Goal: Task Accomplishment & Management: Manage account settings

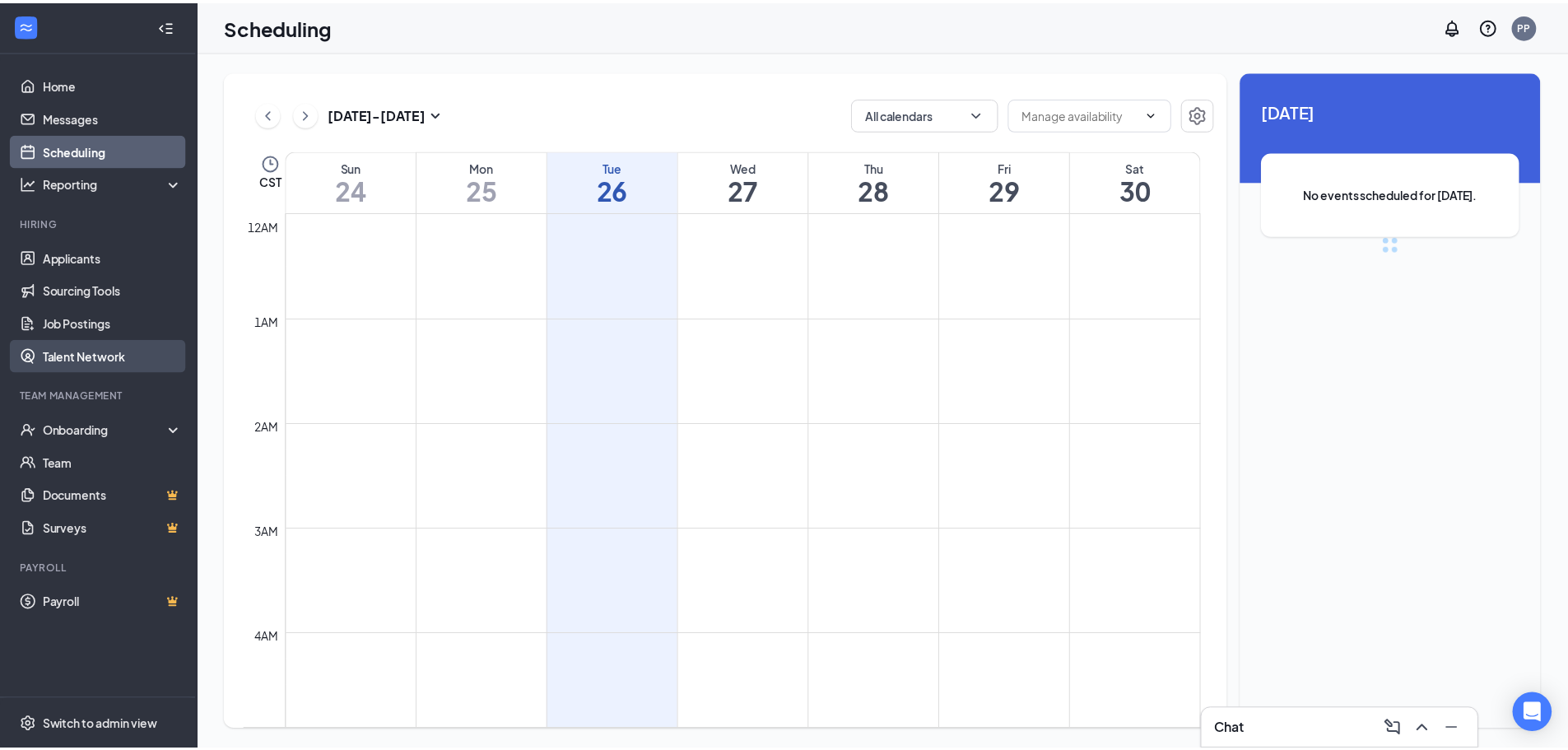
scroll to position [808, 0]
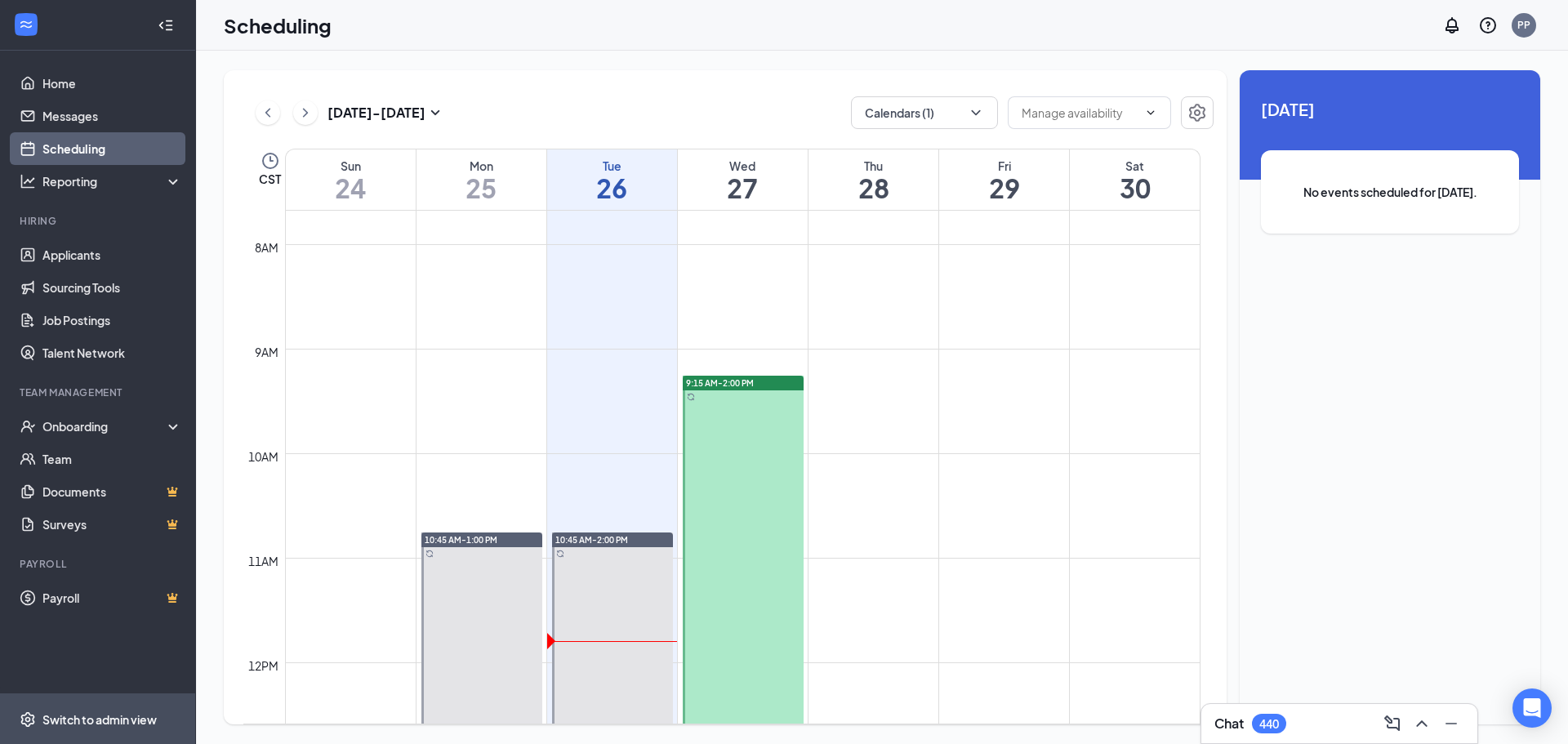
click at [125, 719] on div "Switch to admin view" at bounding box center [99, 719] width 114 height 16
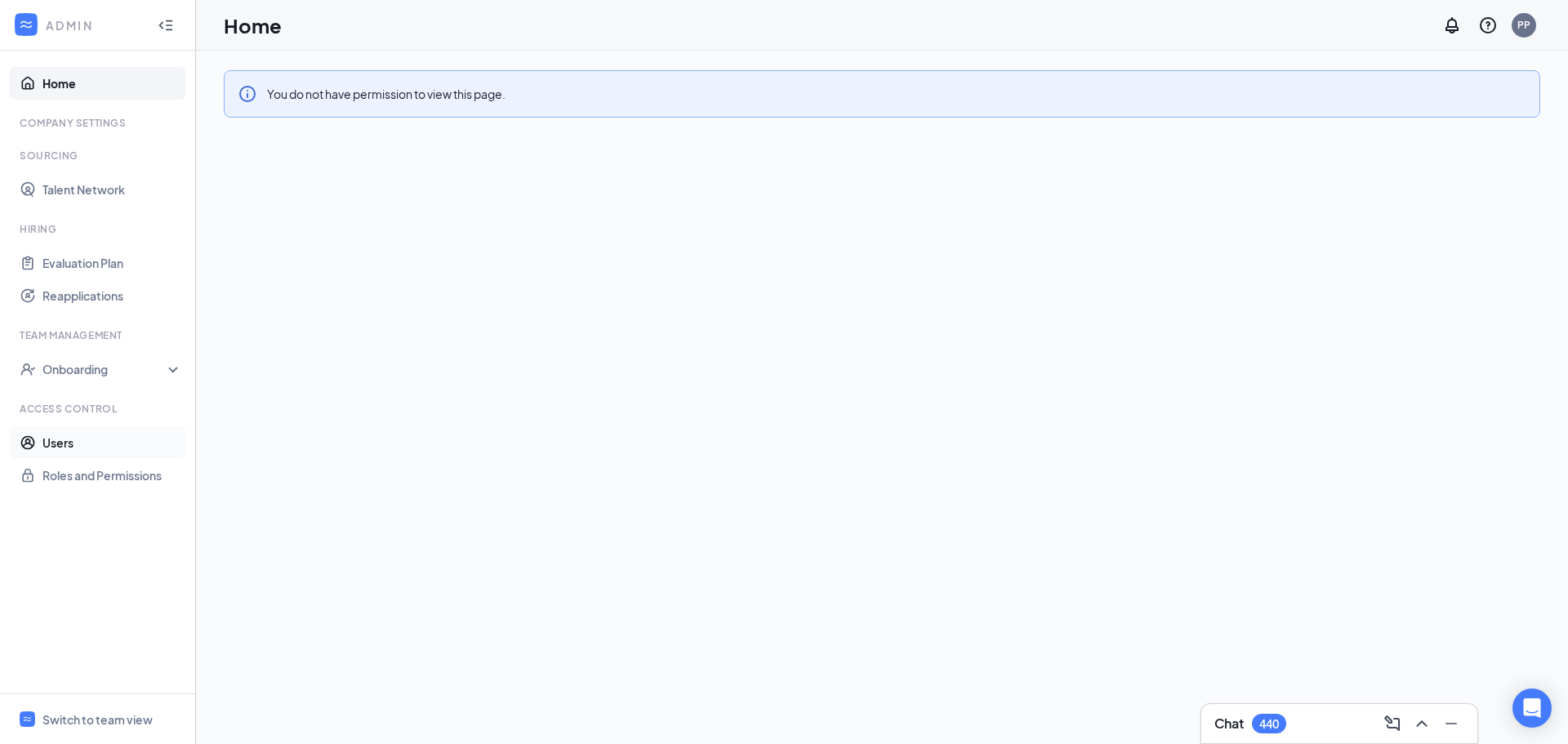
click at [69, 444] on link "Users" at bounding box center [111, 442] width 139 height 33
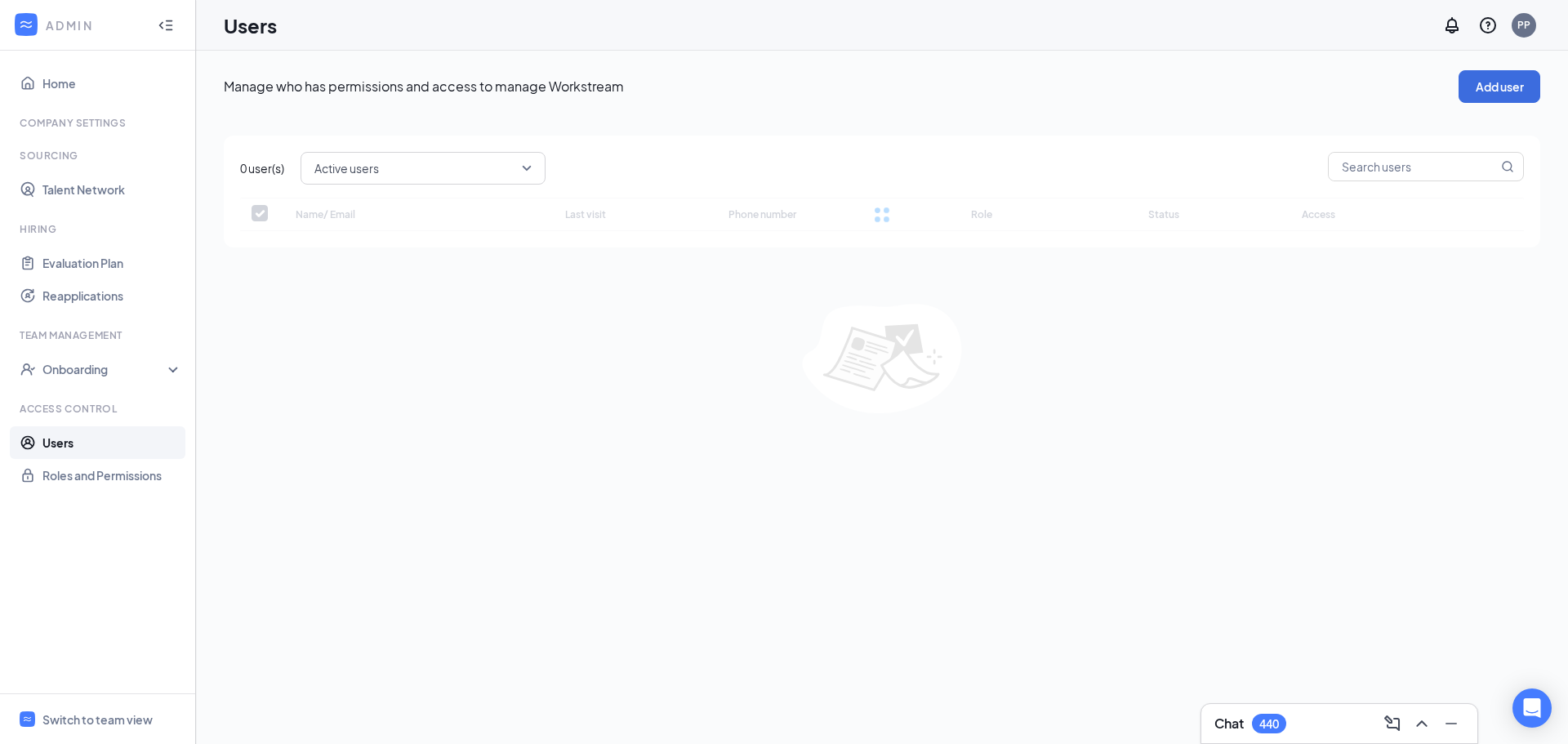
checkbox input "false"
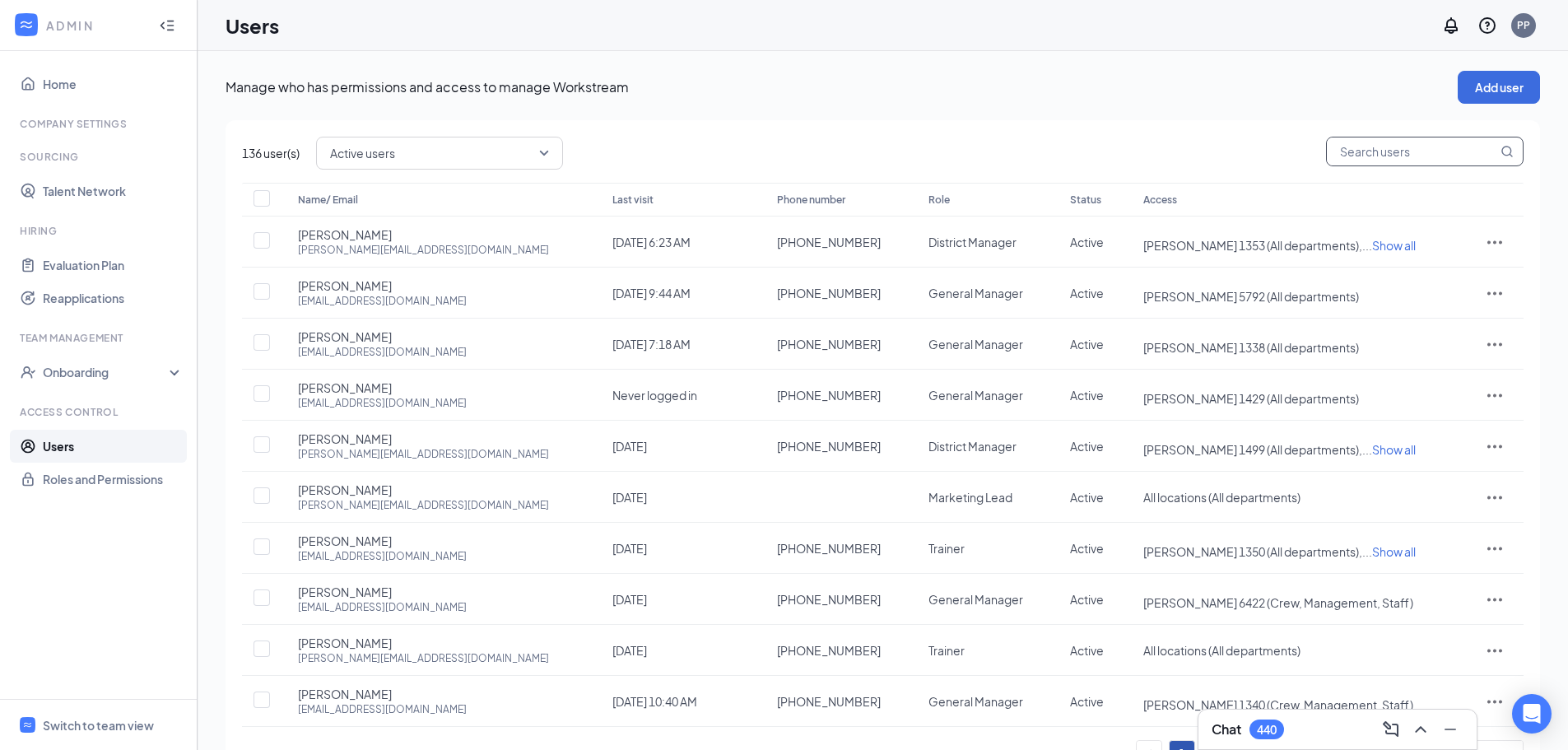
click at [1357, 154] on input "text" at bounding box center [1411, 152] width 171 height 28
type input "l"
checkbox input "true"
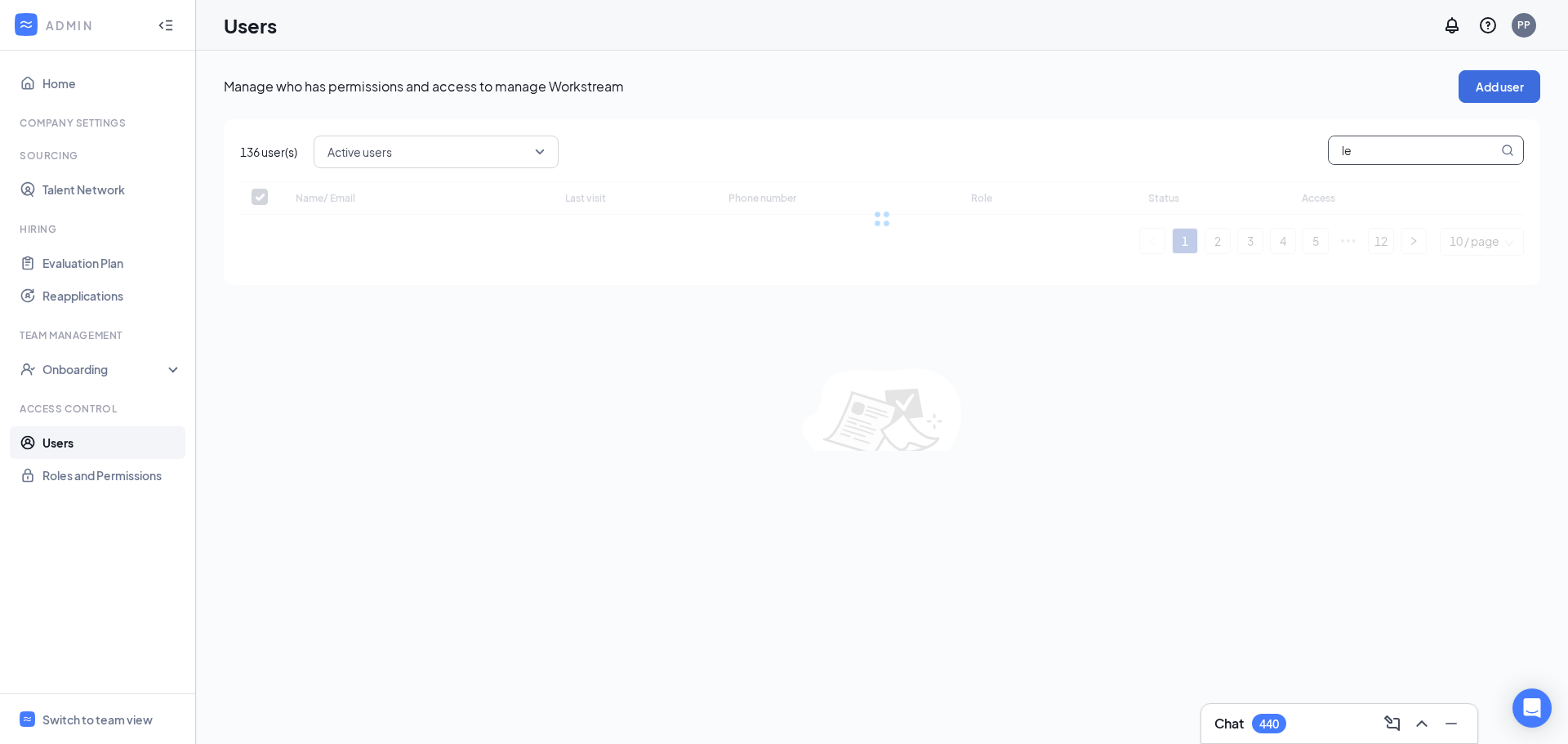
type input "[PERSON_NAME]"
checkbox input "false"
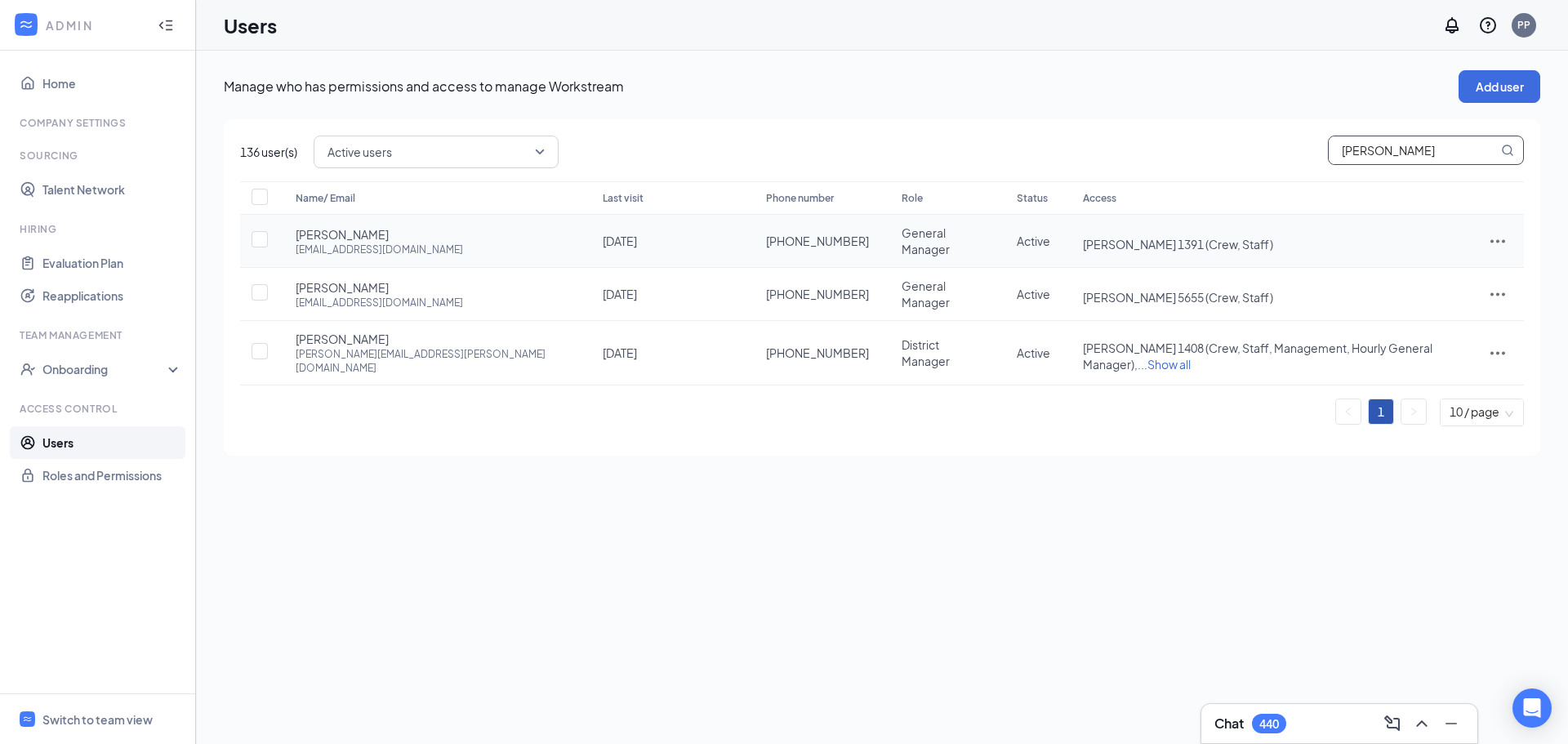
type input "[PERSON_NAME]"
click at [1499, 240] on icon "ActionsIcon" at bounding box center [1497, 241] width 20 height 20
click at [1415, 347] on span "Disable" at bounding box center [1412, 349] width 40 height 15
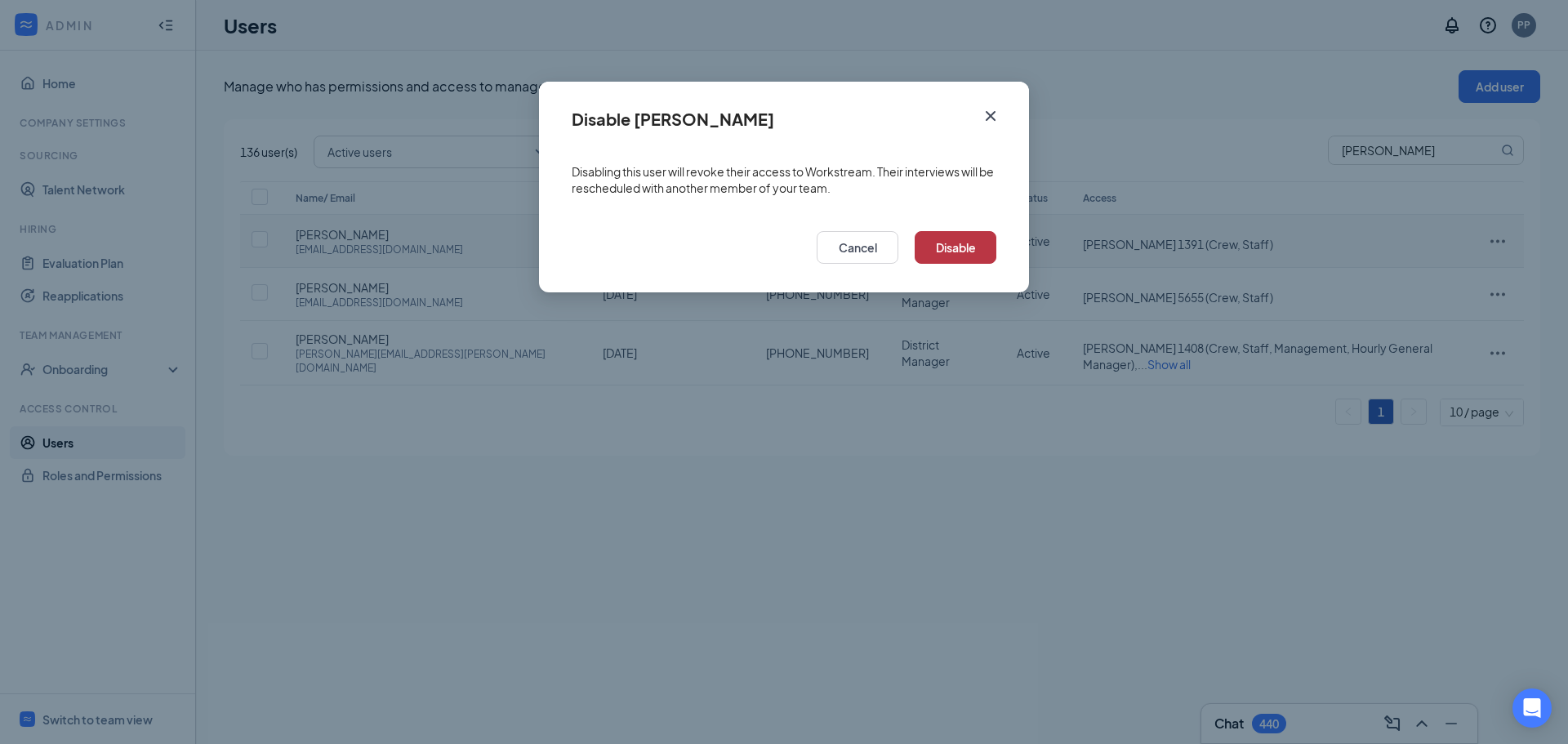
click at [952, 244] on button "Disable" at bounding box center [955, 247] width 81 height 33
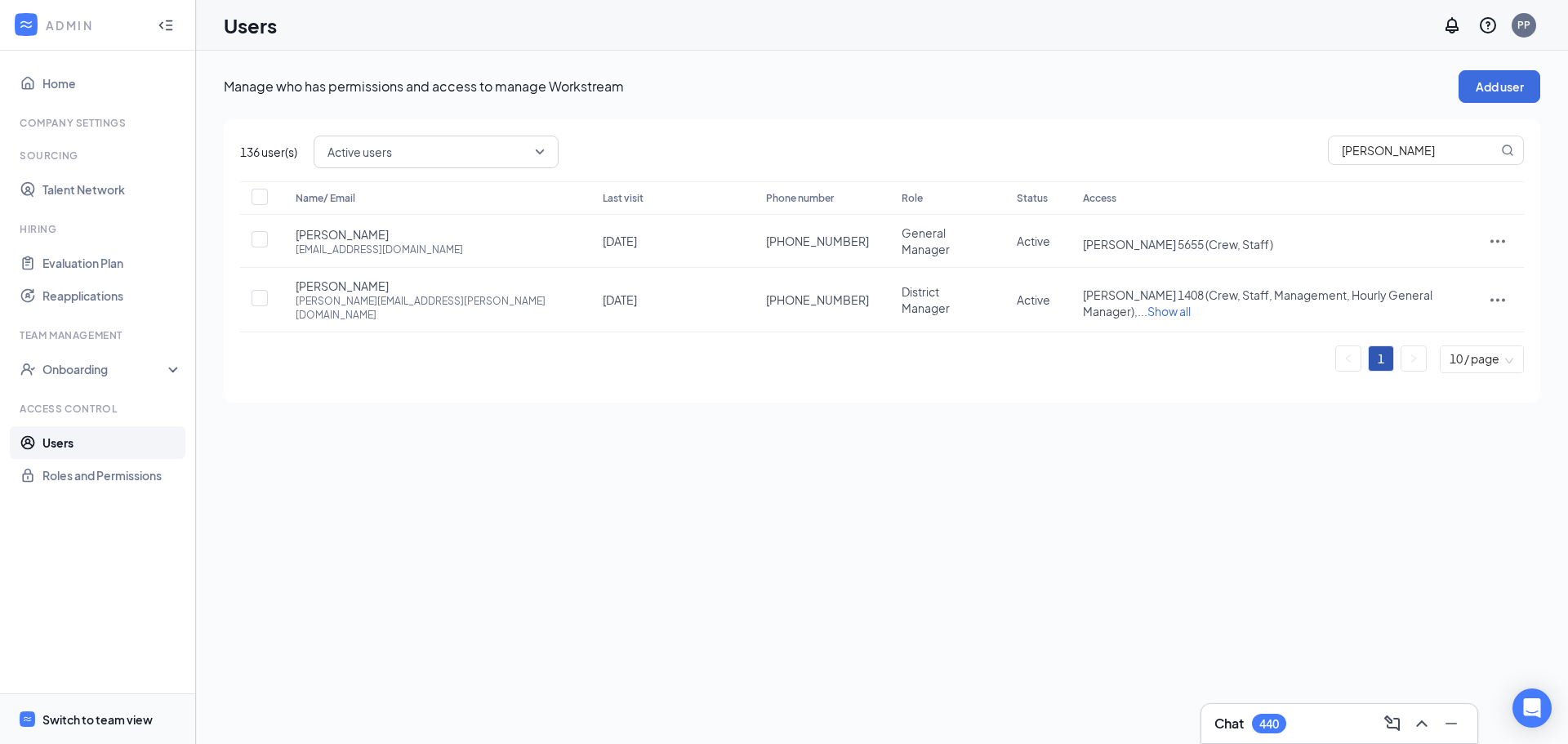
click at [111, 718] on div "Switch to team view" at bounding box center [97, 719] width 110 height 16
